Goal: Task Accomplishment & Management: Manage account settings

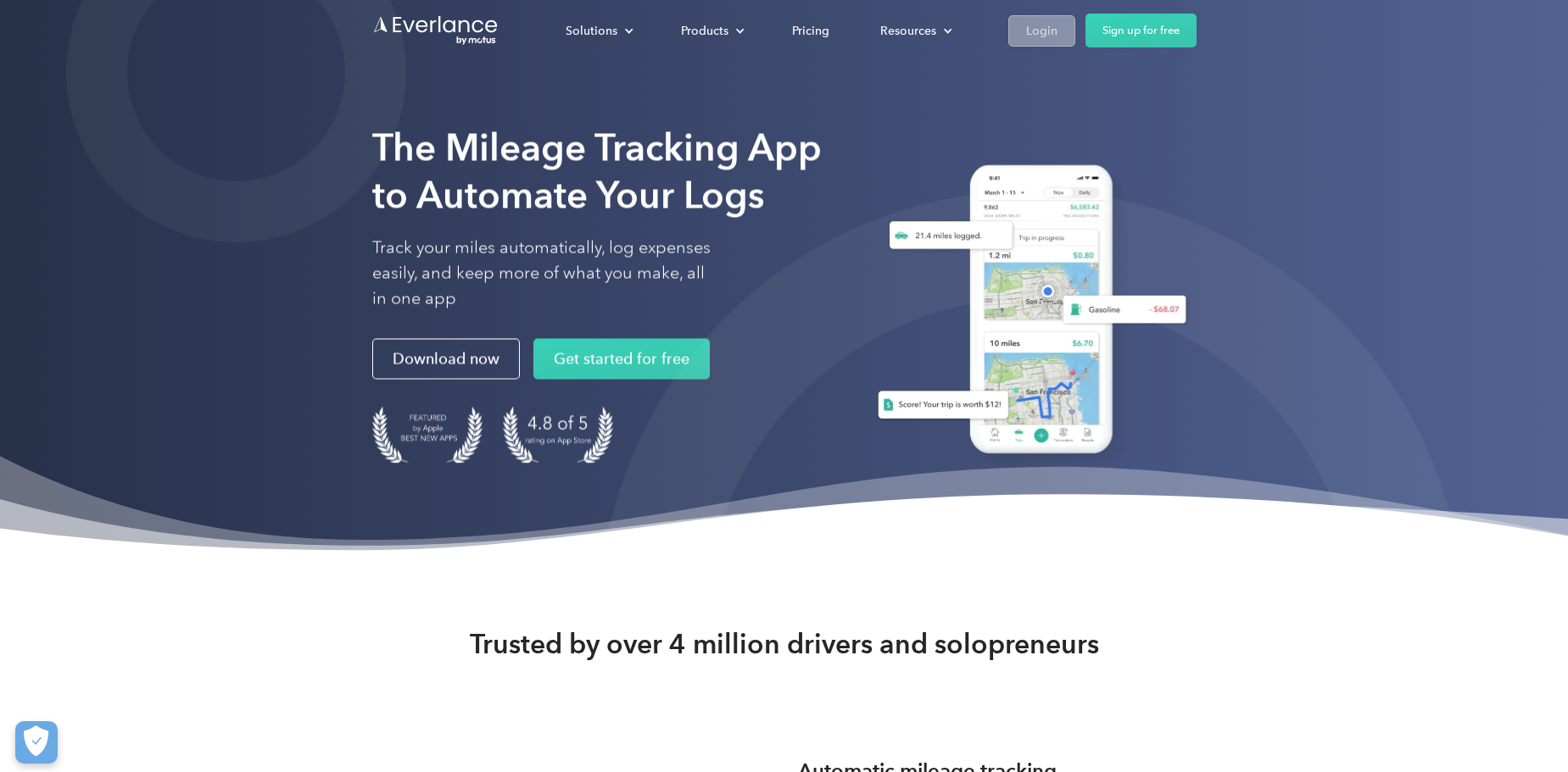
click at [1058, 36] on link "Login" at bounding box center [1042, 31] width 67 height 32
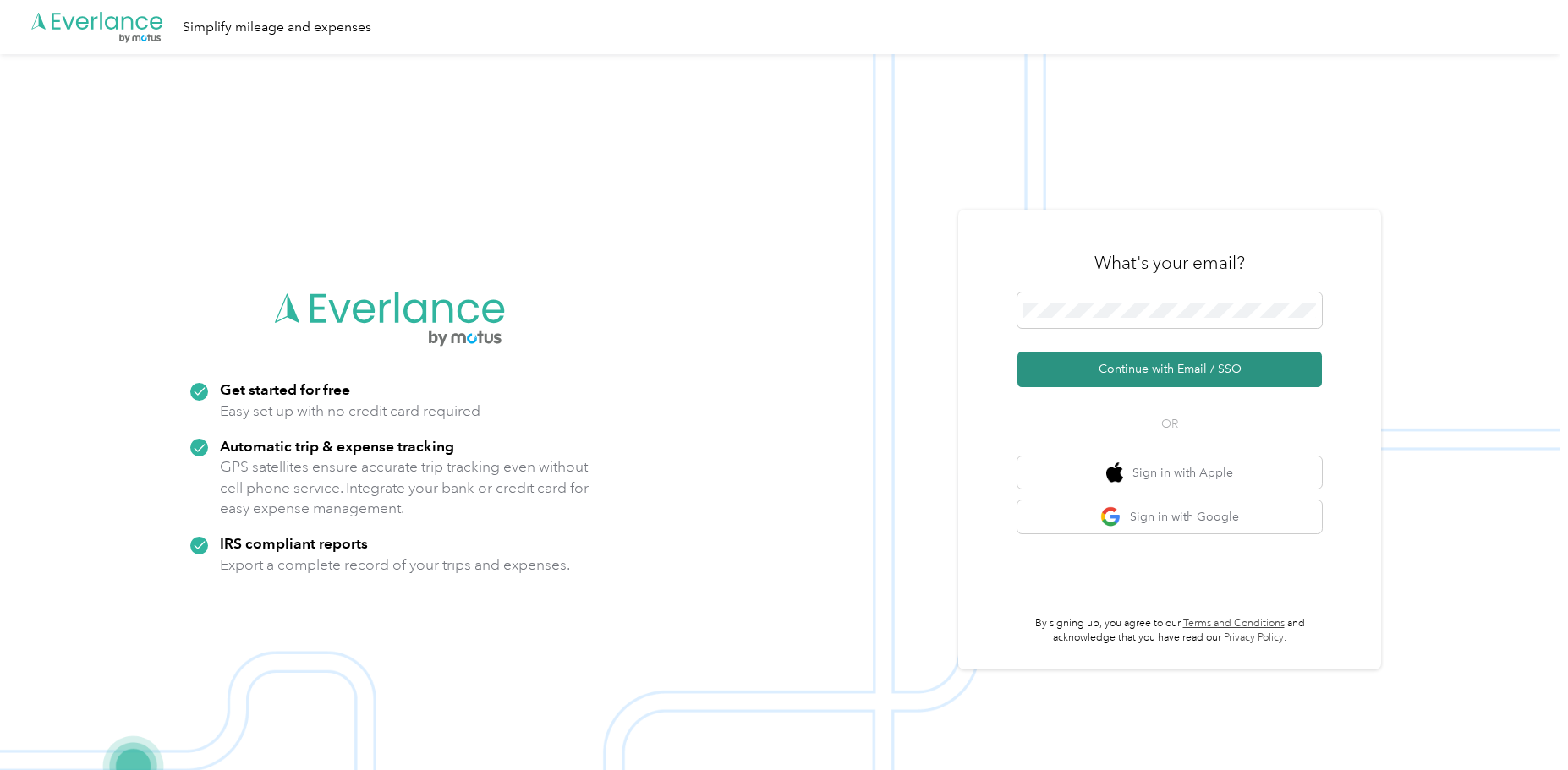
click at [1148, 370] on button "Continue with Email / SSO" at bounding box center [1169, 369] width 304 height 35
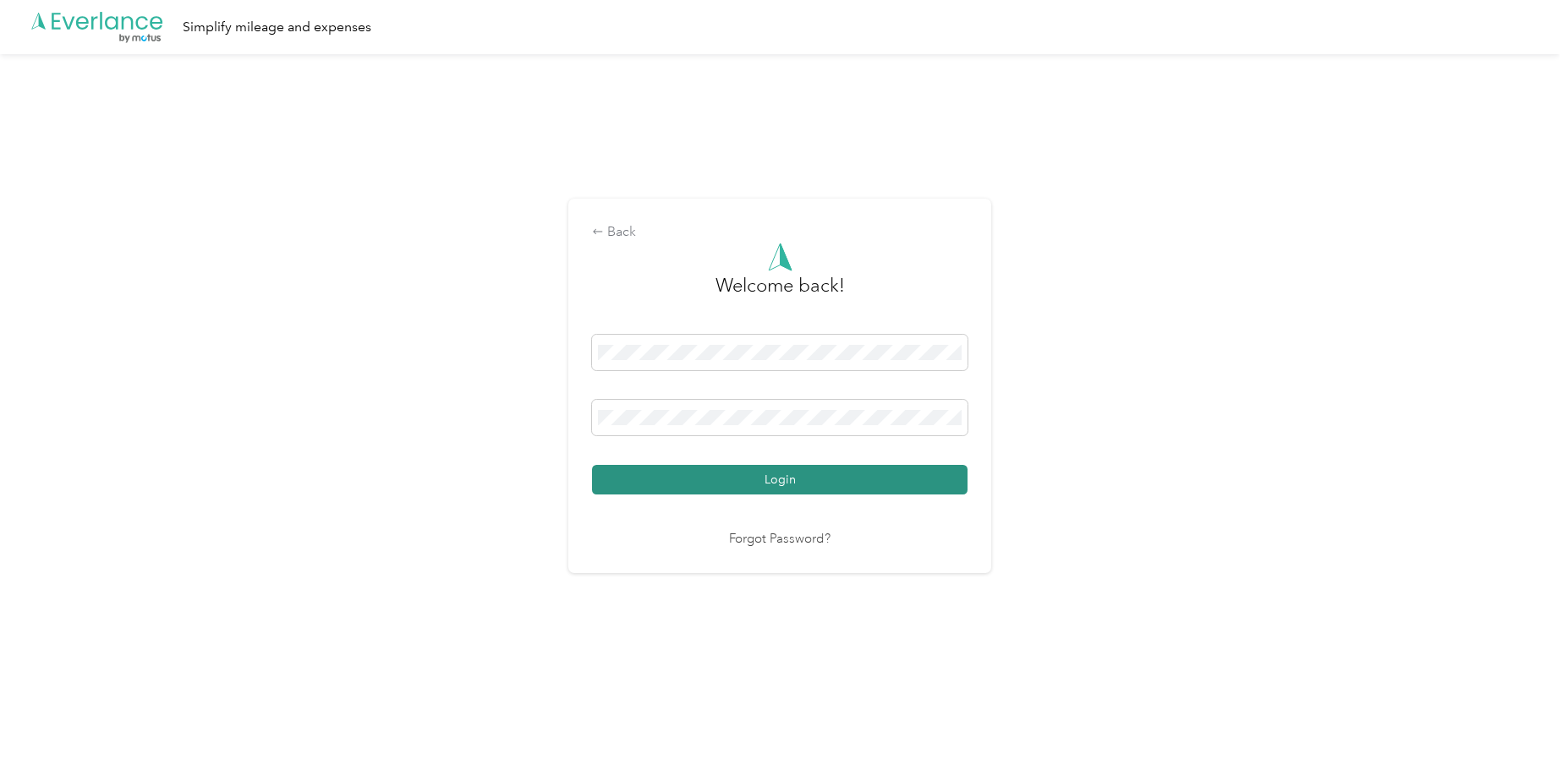
click at [865, 476] on button "Login" at bounding box center [779, 479] width 375 height 30
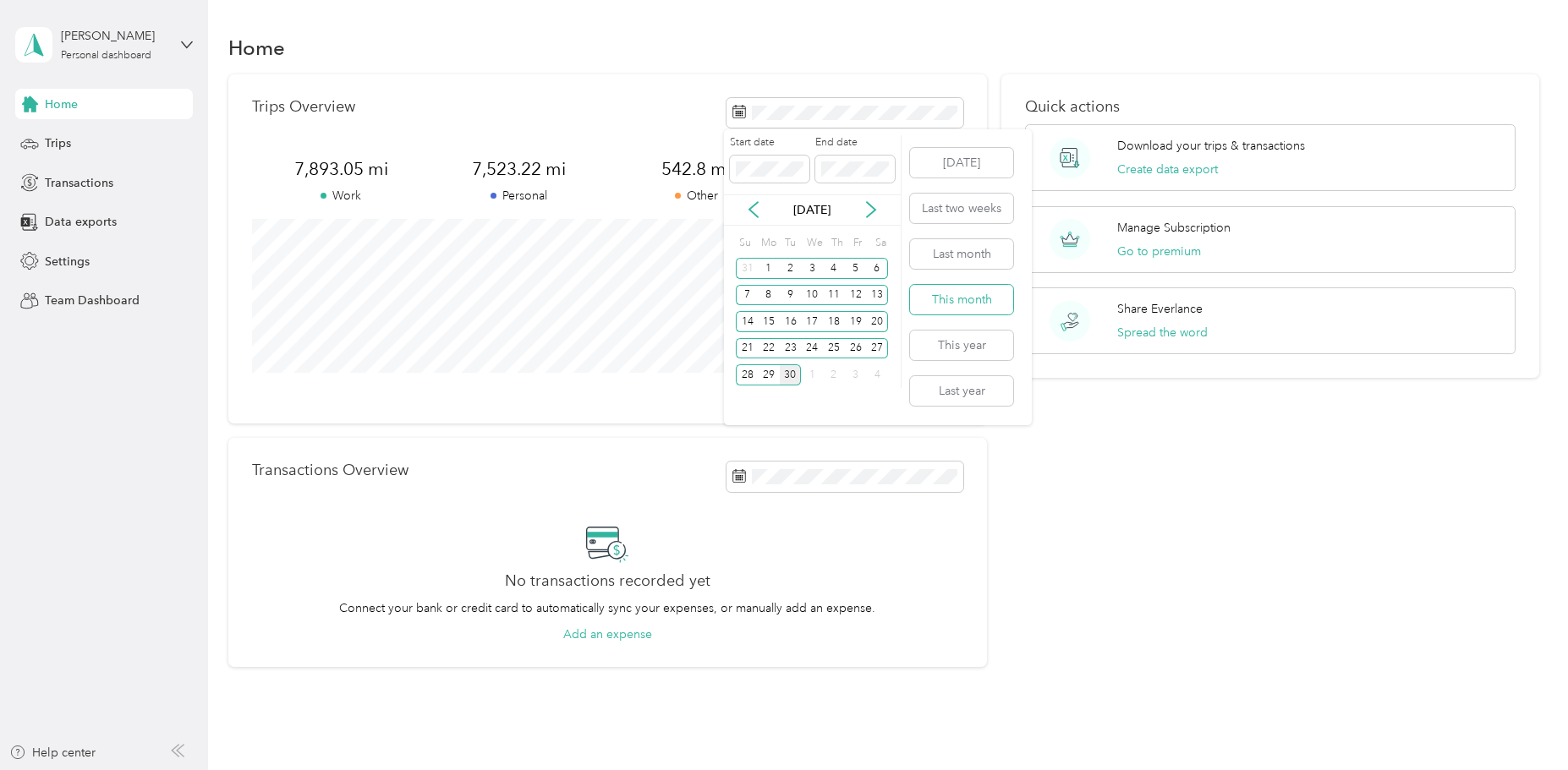
click at [986, 293] on button "This month" at bounding box center [961, 300] width 103 height 30
